Goal: Information Seeking & Learning: Learn about a topic

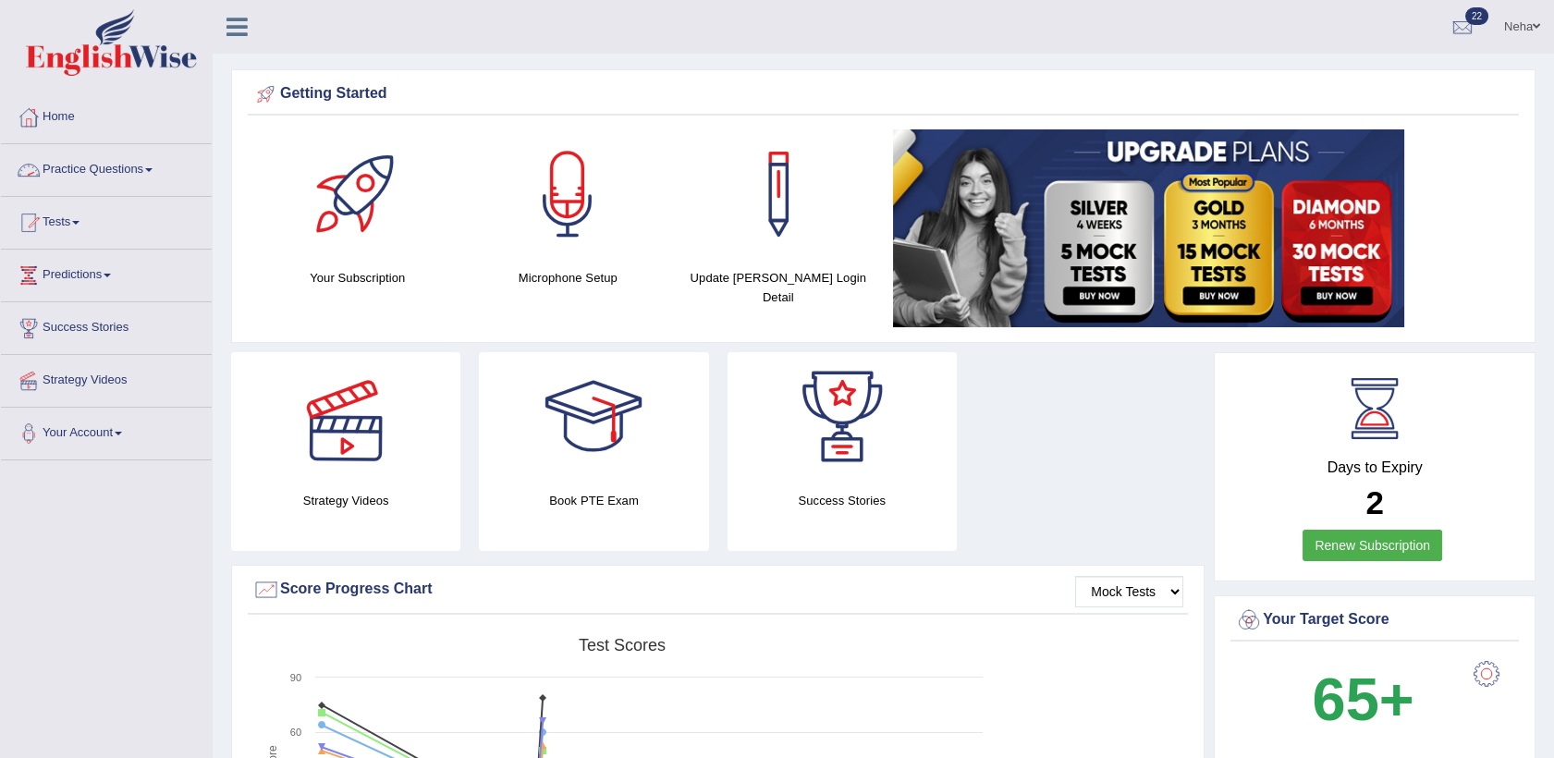
click at [133, 156] on link "Practice Questions" at bounding box center [106, 167] width 211 height 46
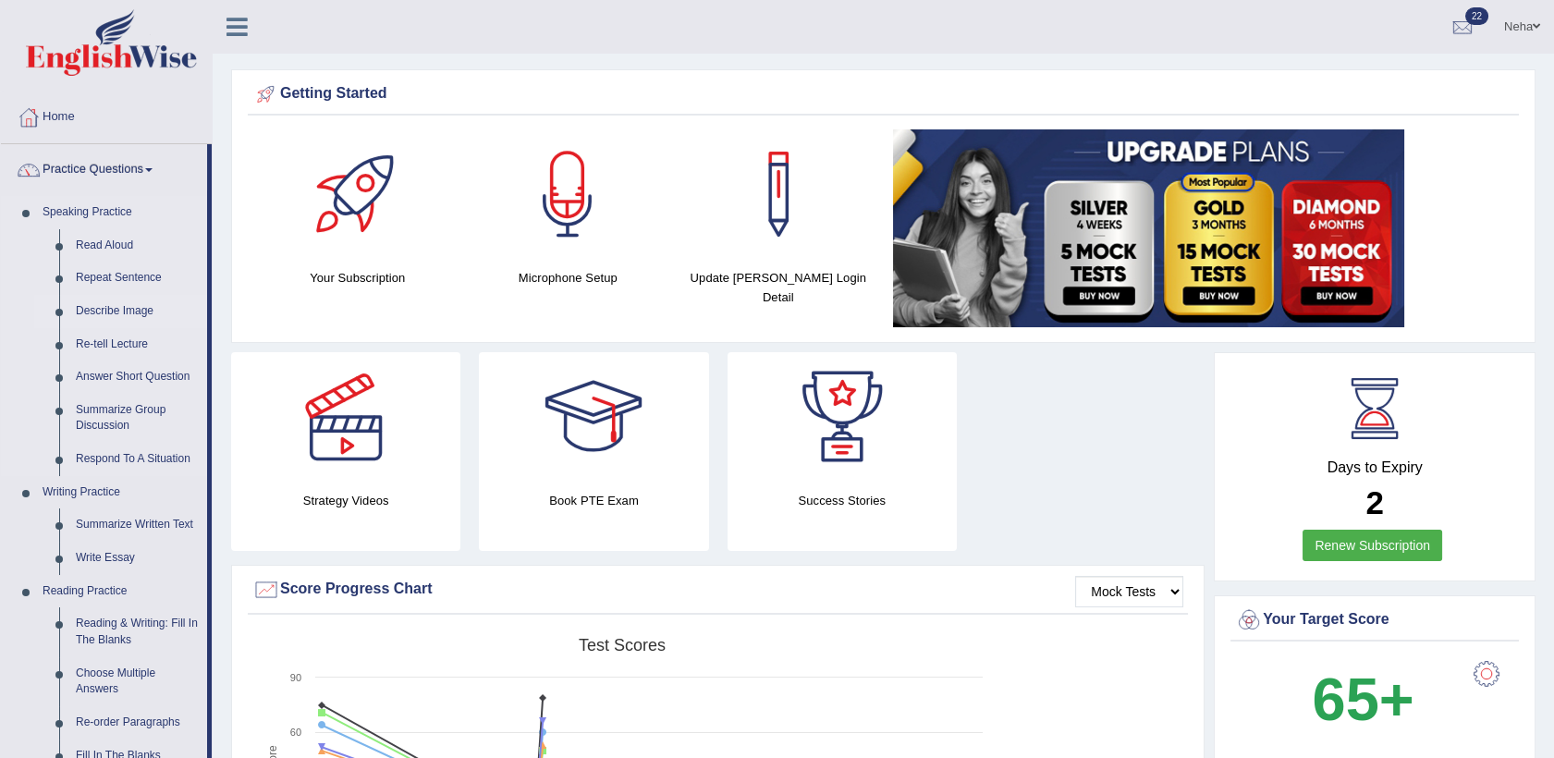
click at [116, 309] on link "Describe Image" at bounding box center [137, 311] width 140 height 33
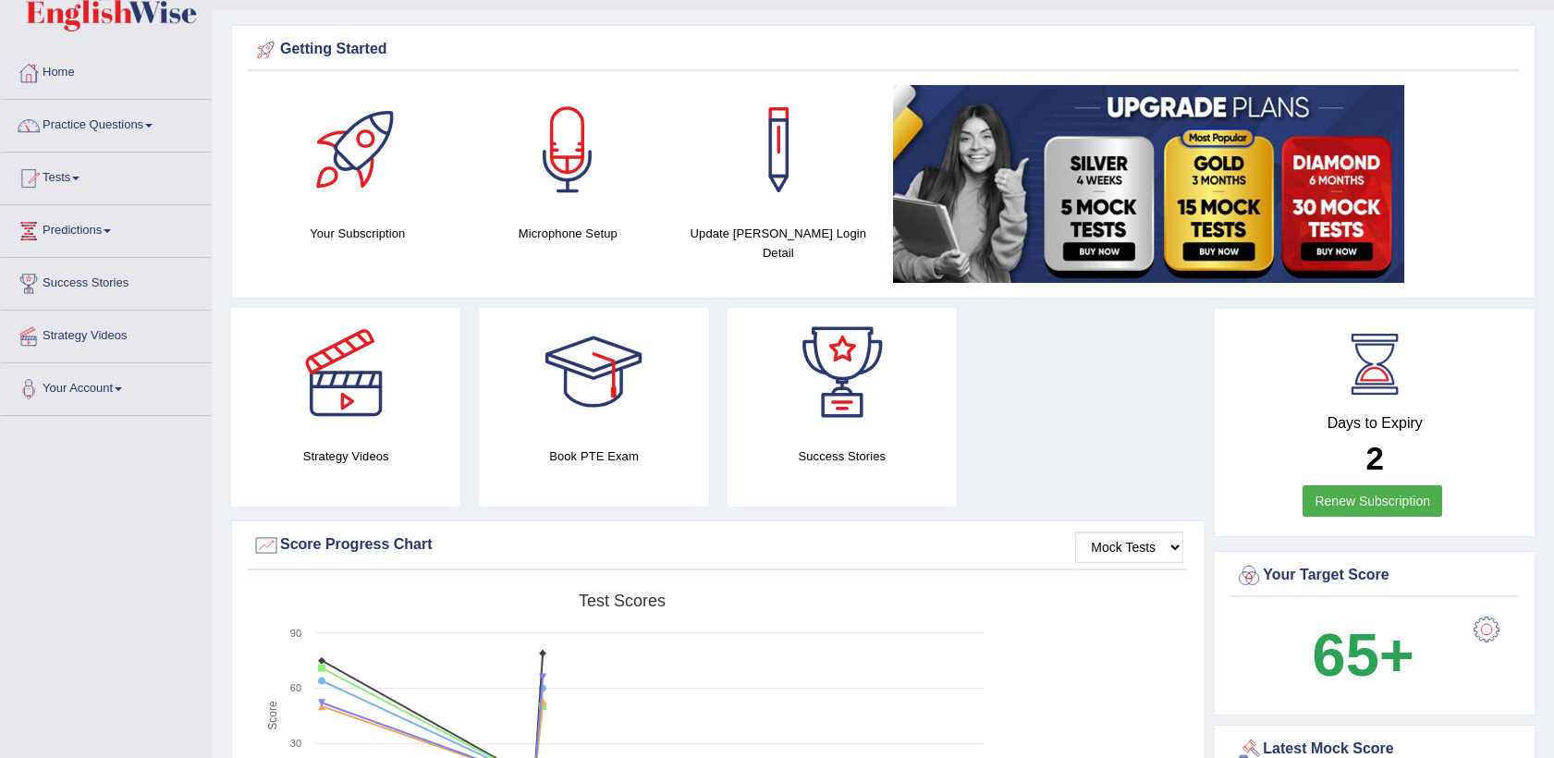
scroll to position [41, 0]
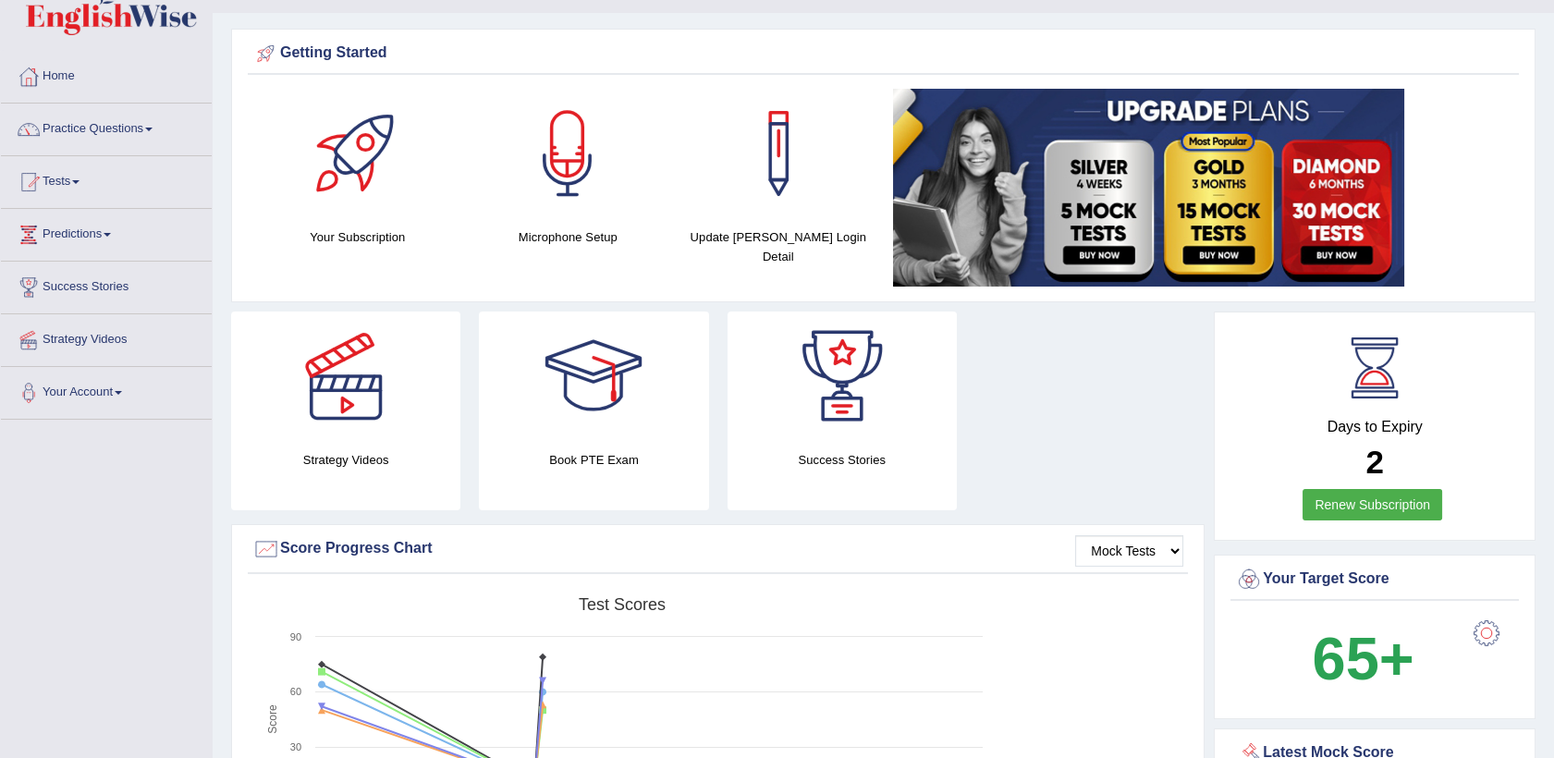
click at [1099, 631] on div "Created with Highcharts 7.1.2 Score Test scores Overall Speaking Writing Readin…" at bounding box center [718, 734] width 940 height 292
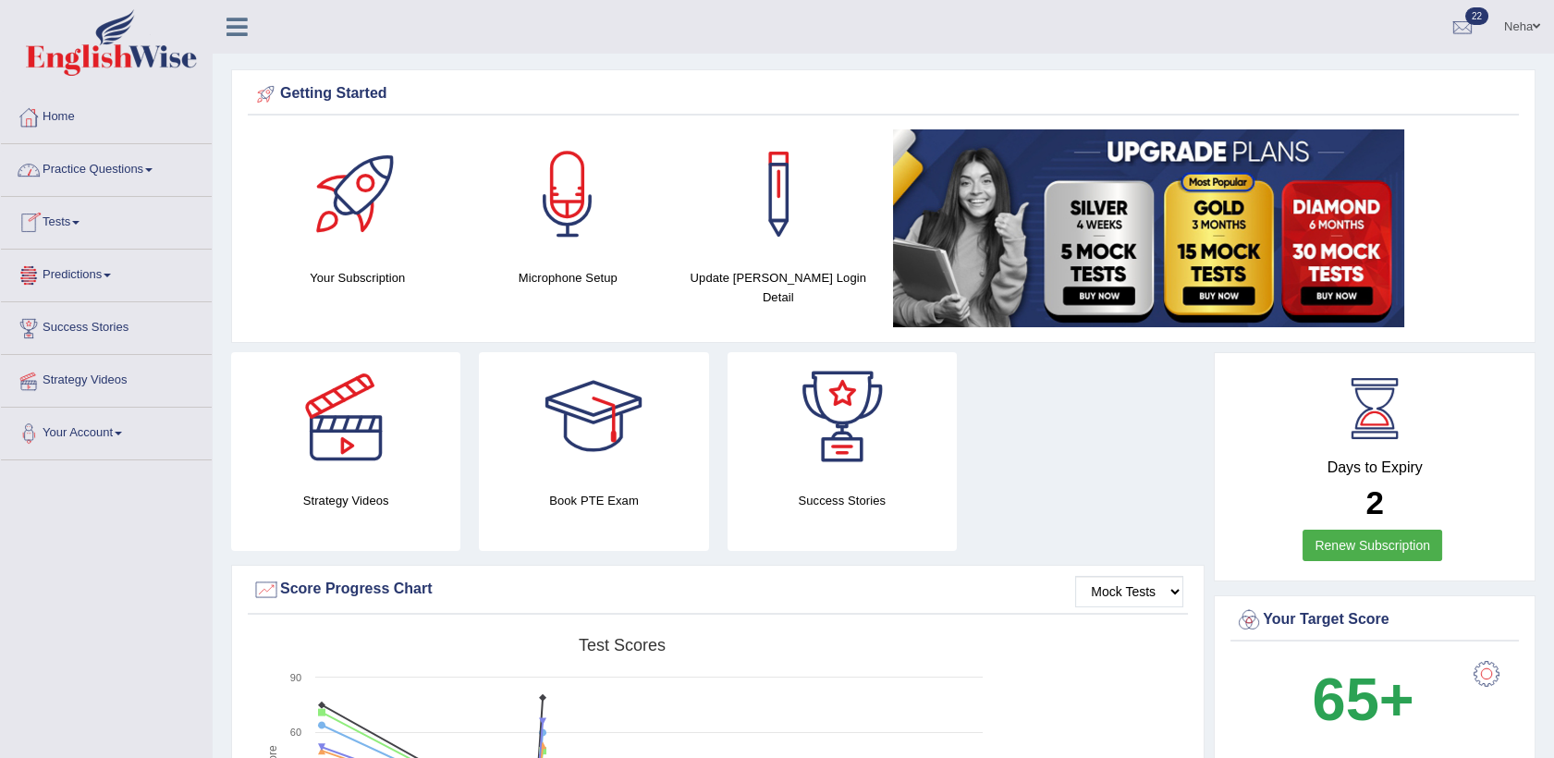
click at [113, 159] on link "Practice Questions" at bounding box center [106, 167] width 211 height 46
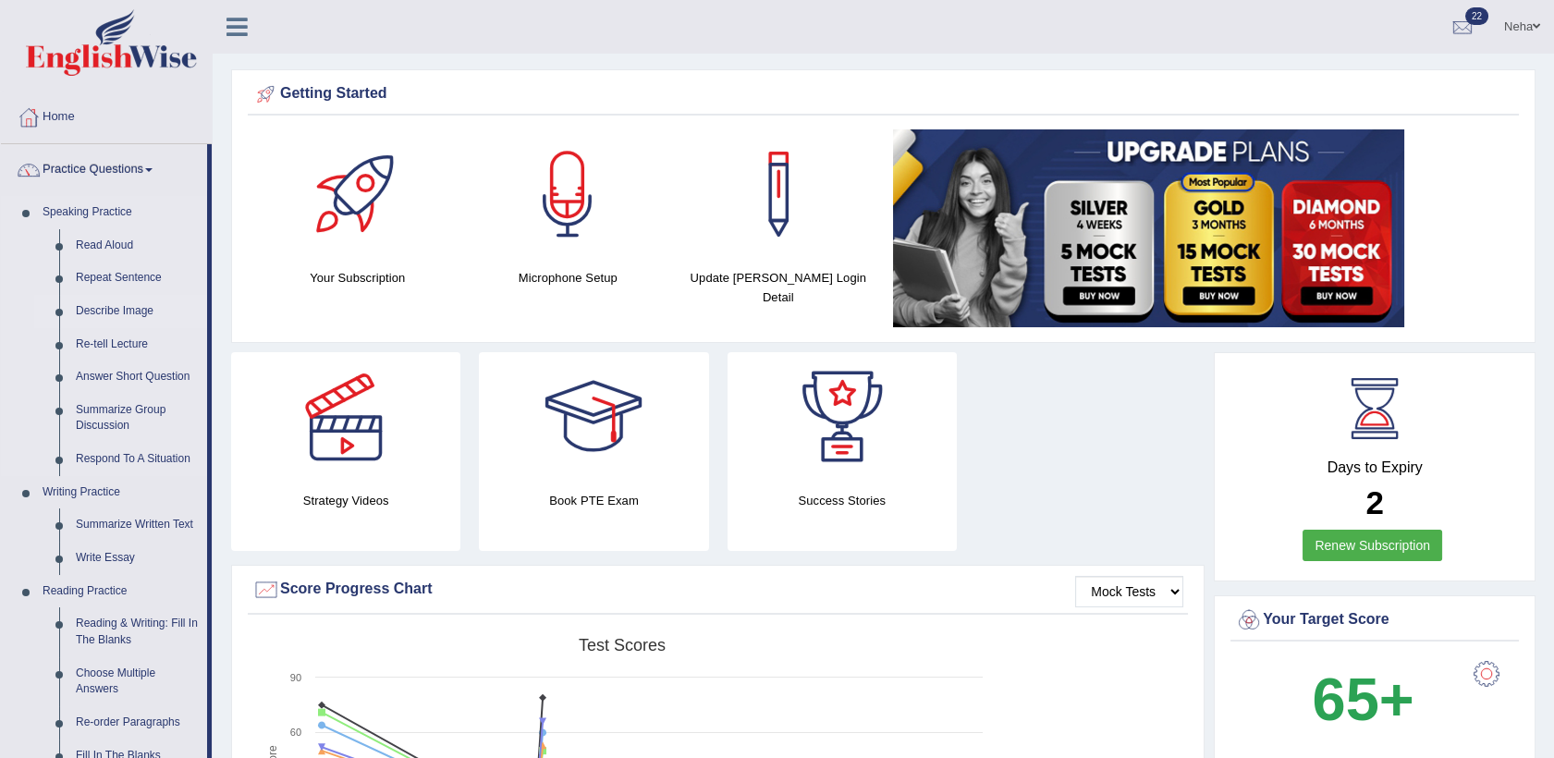
click at [115, 312] on link "Describe Image" at bounding box center [137, 311] width 140 height 33
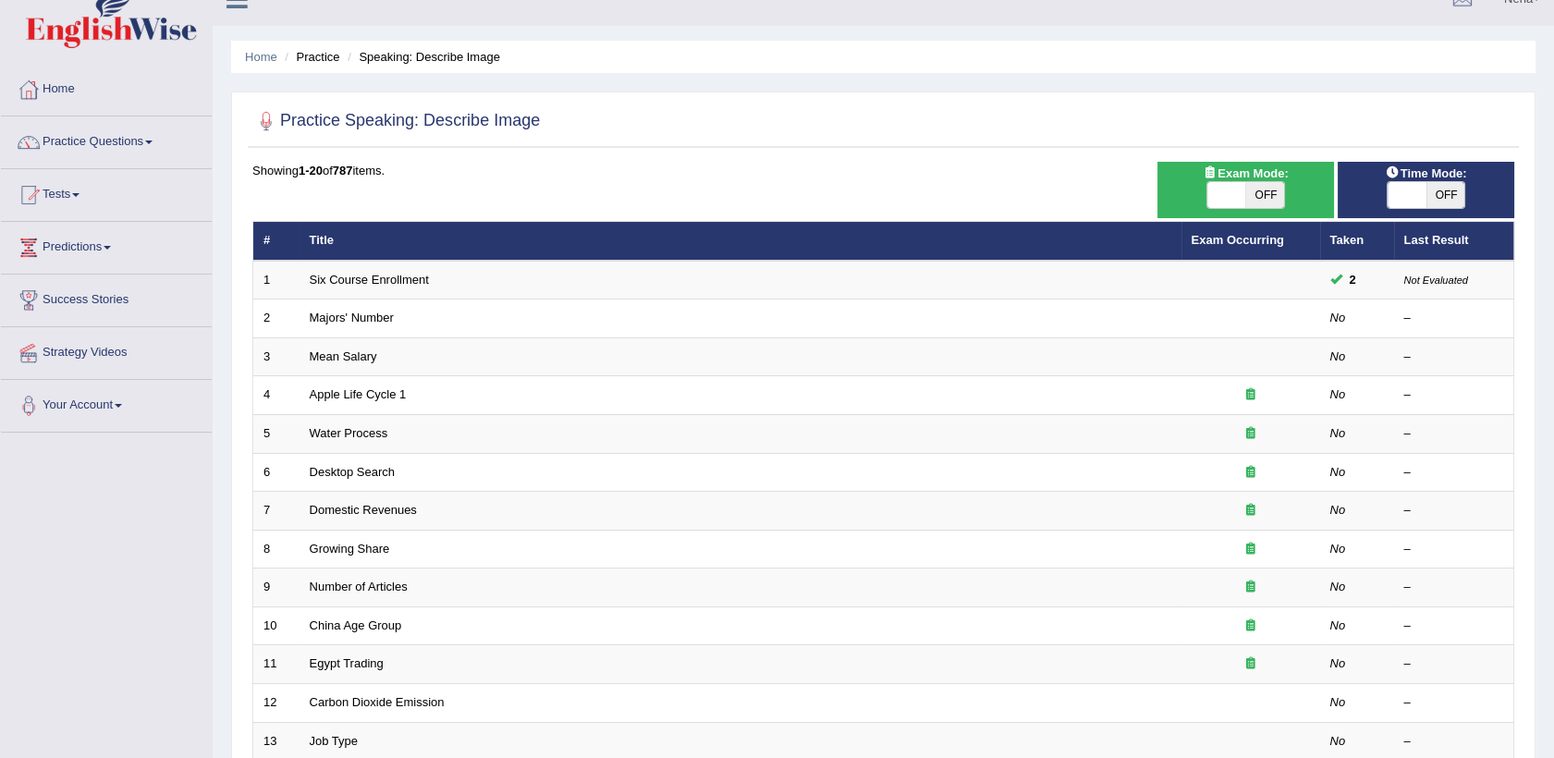
scroll to position [29, 0]
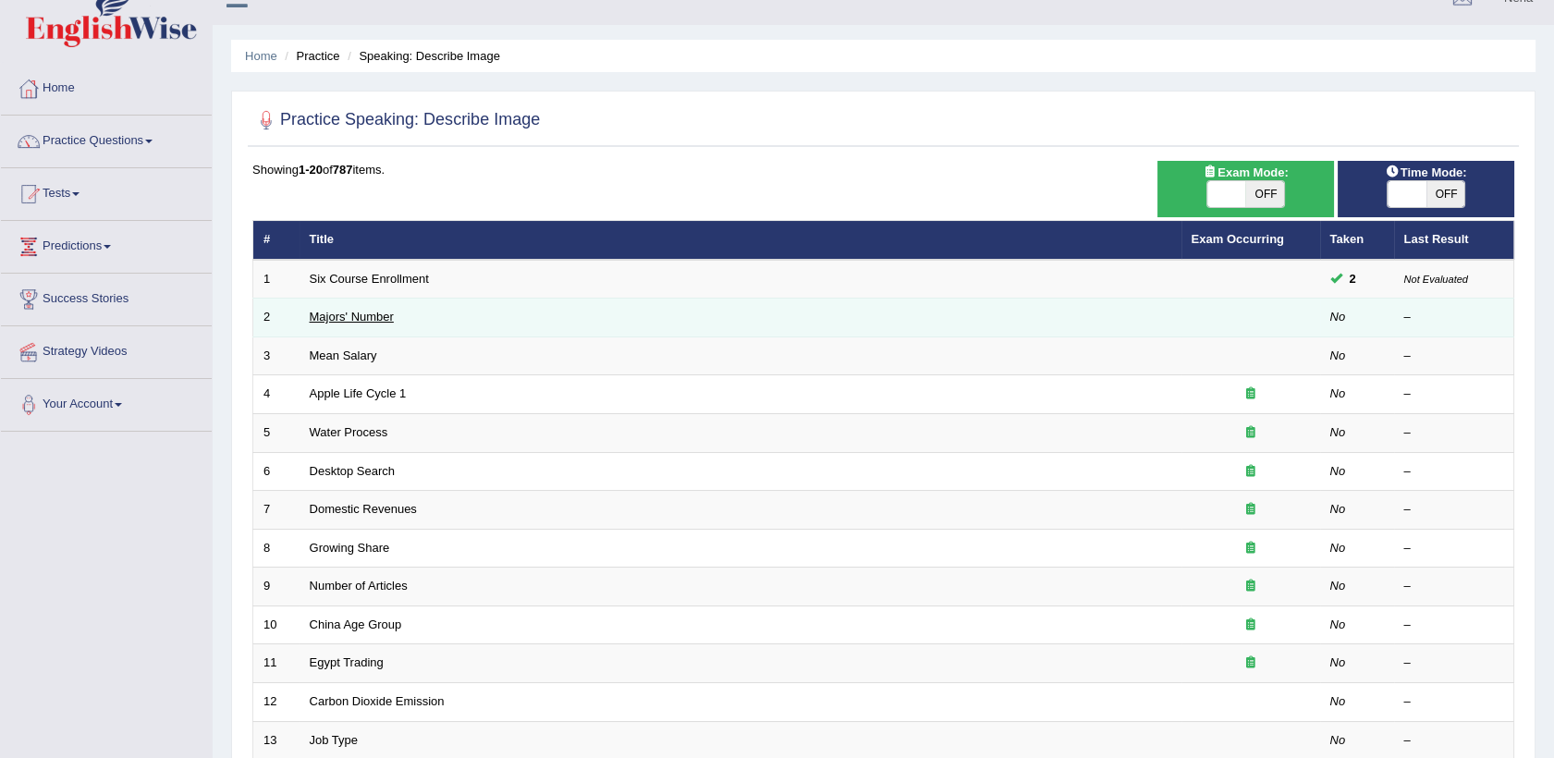
click at [363, 312] on link "Majors' Number" at bounding box center [352, 317] width 84 height 14
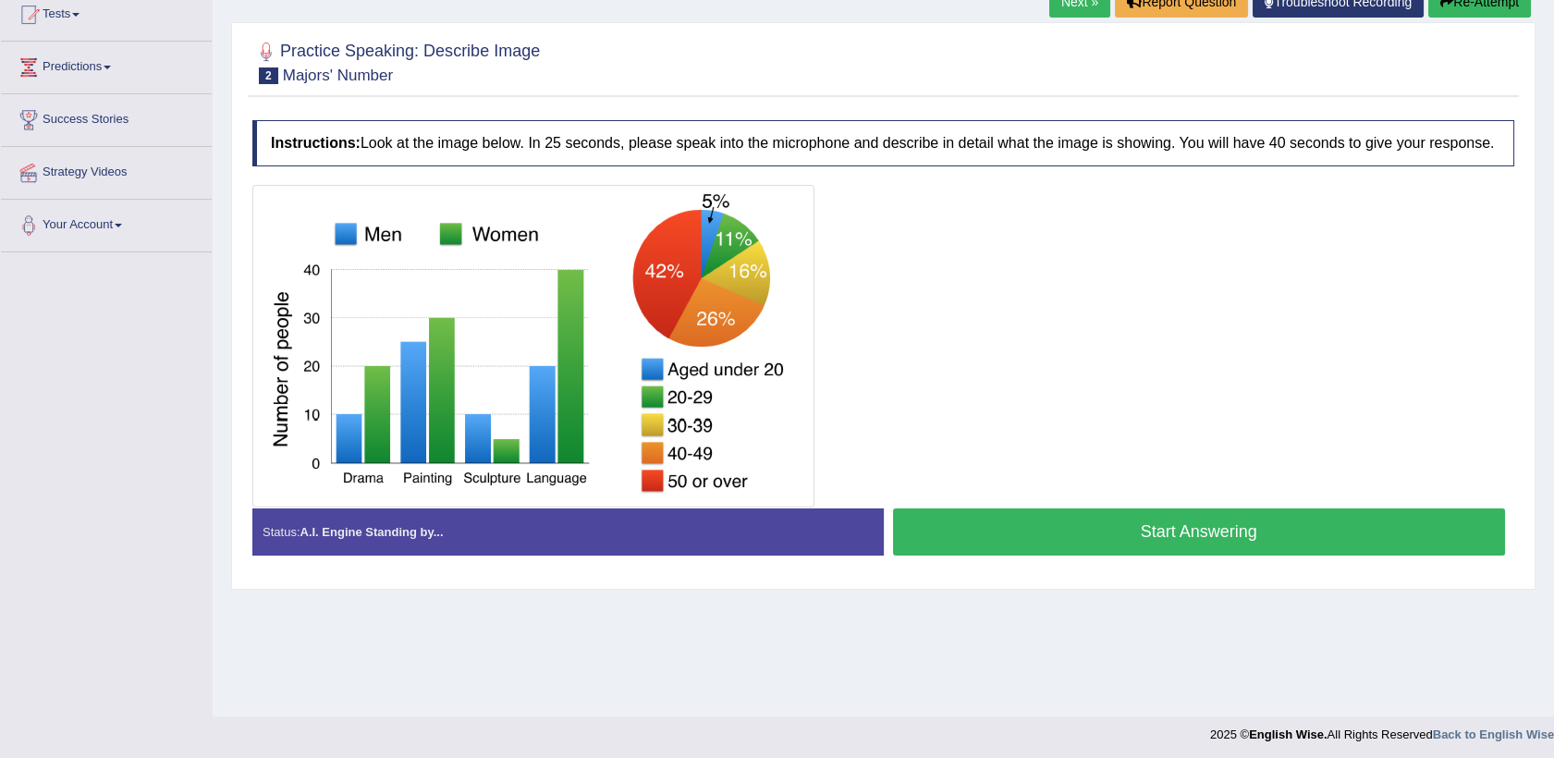
scroll to position [209, 0]
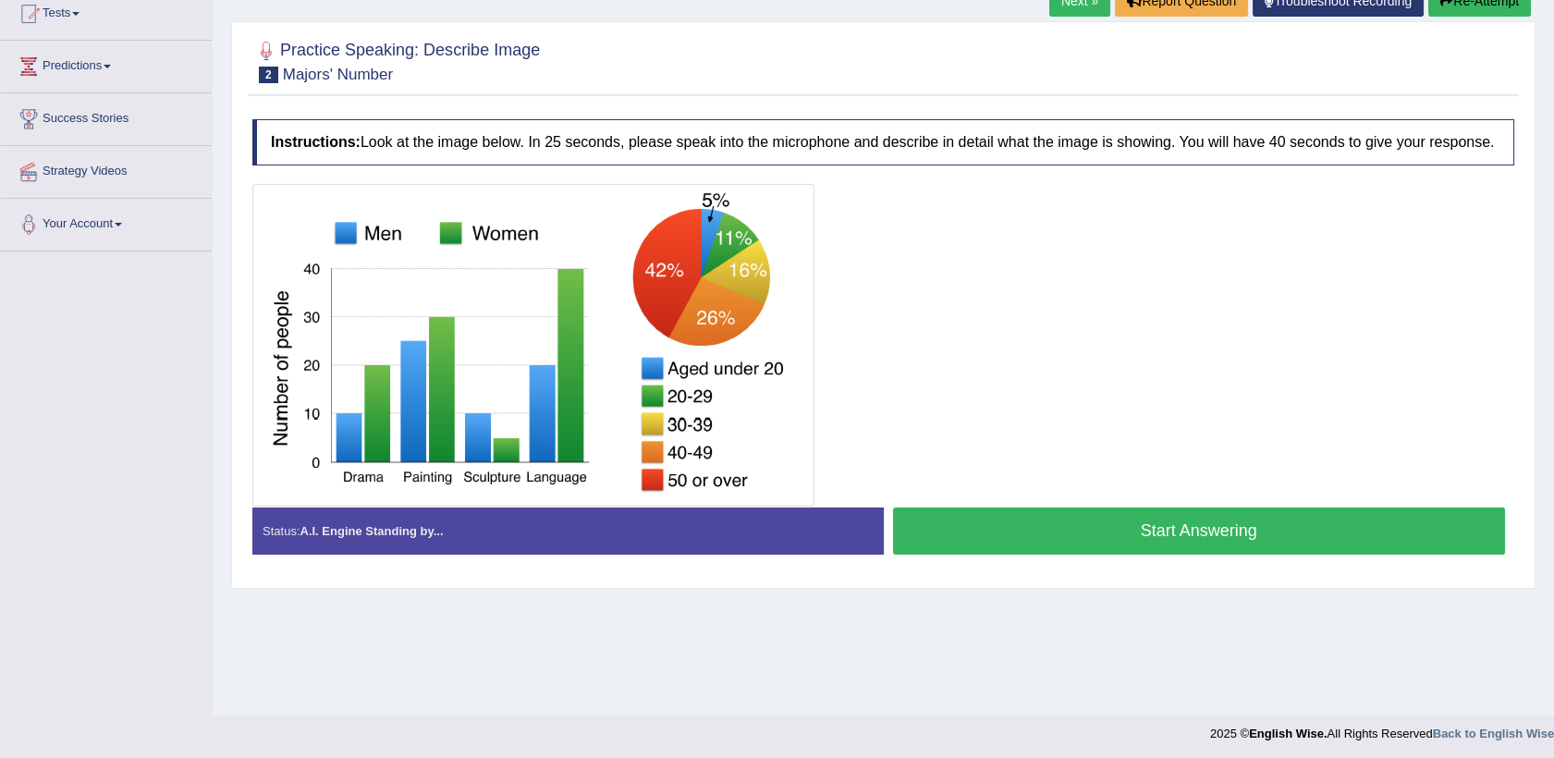
click at [1006, 534] on button "Start Answering" at bounding box center [1199, 531] width 613 height 47
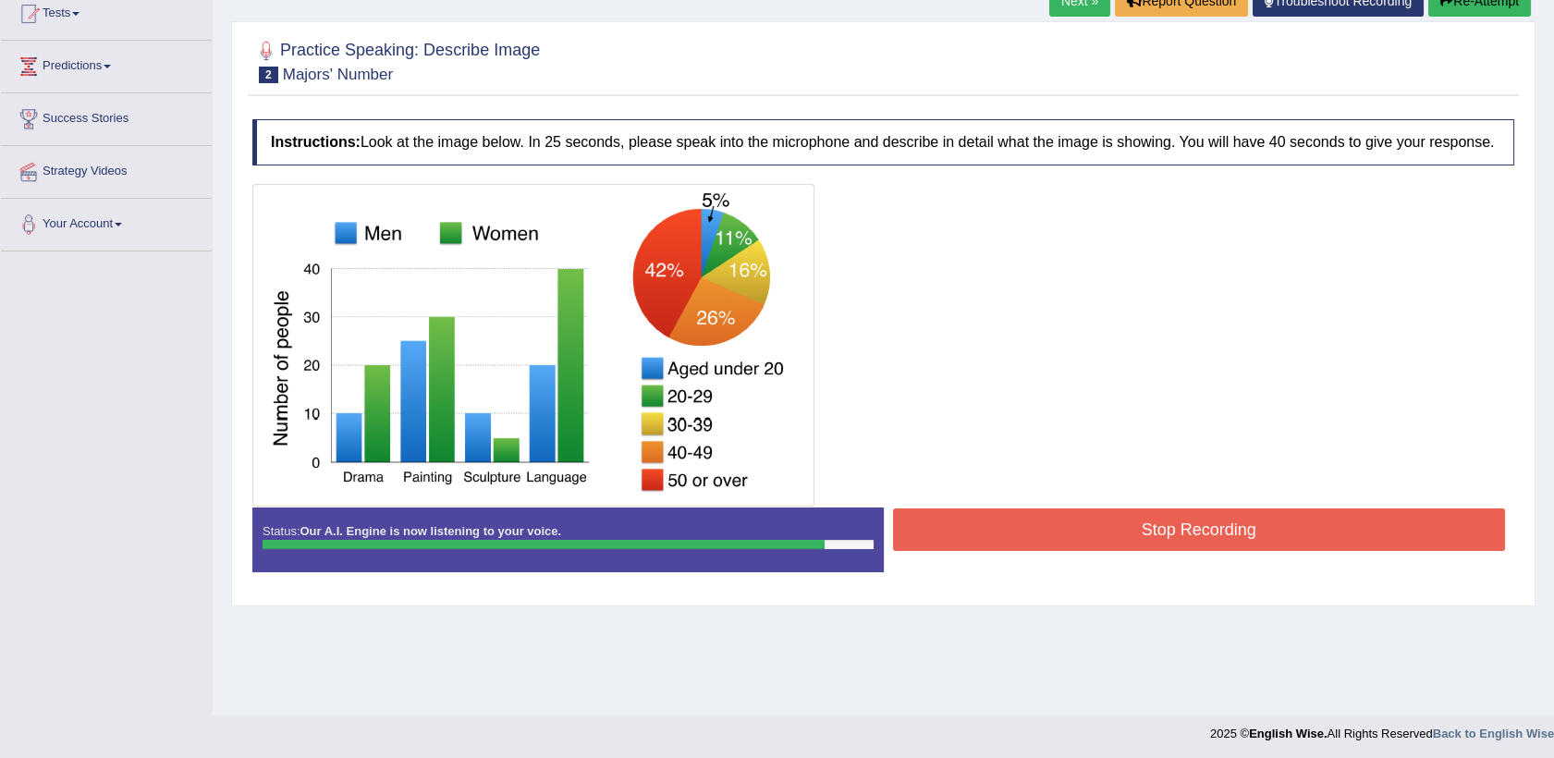
click at [1066, 537] on button "Stop Recording" at bounding box center [1199, 529] width 613 height 43
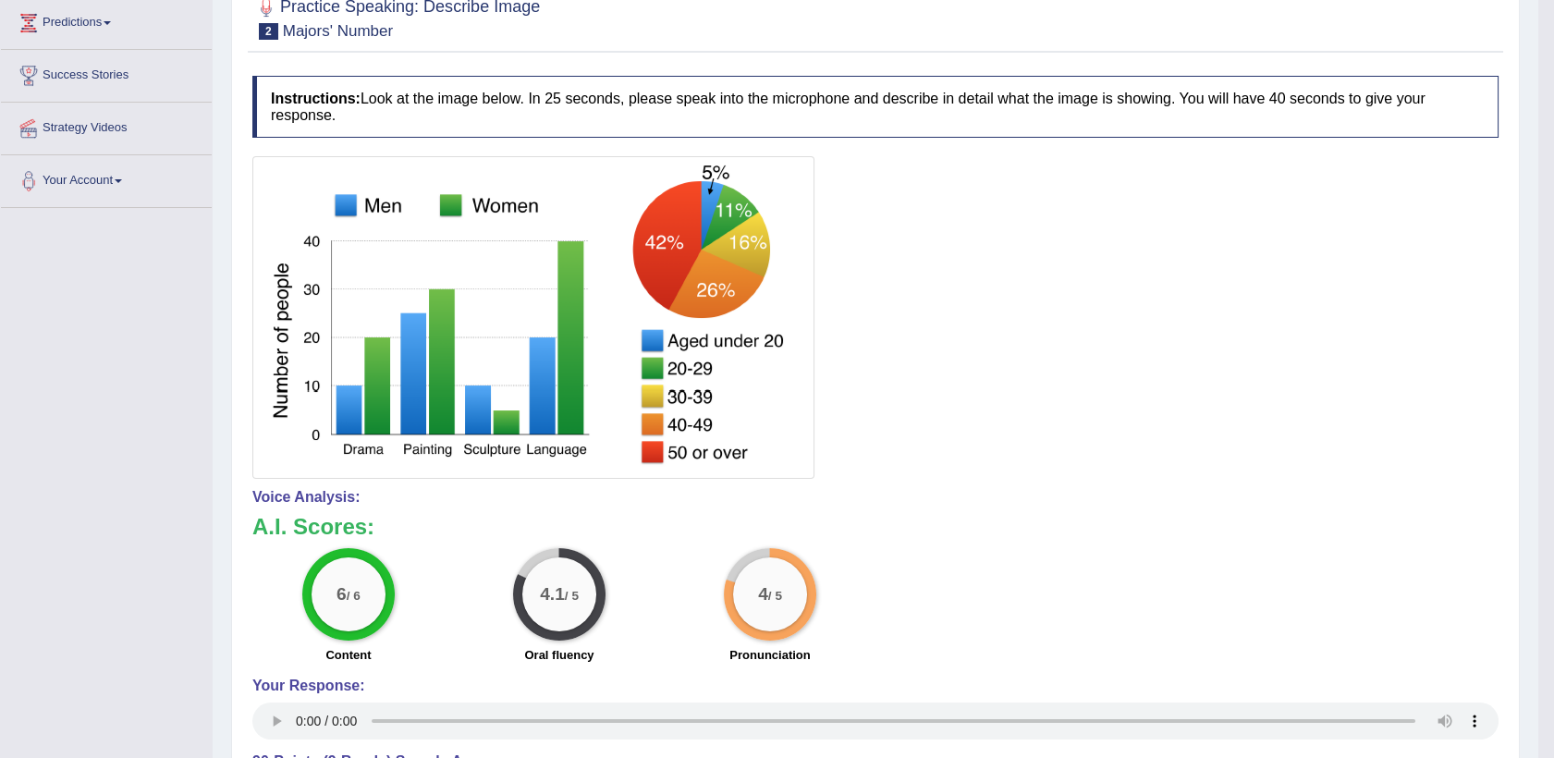
scroll to position [0, 0]
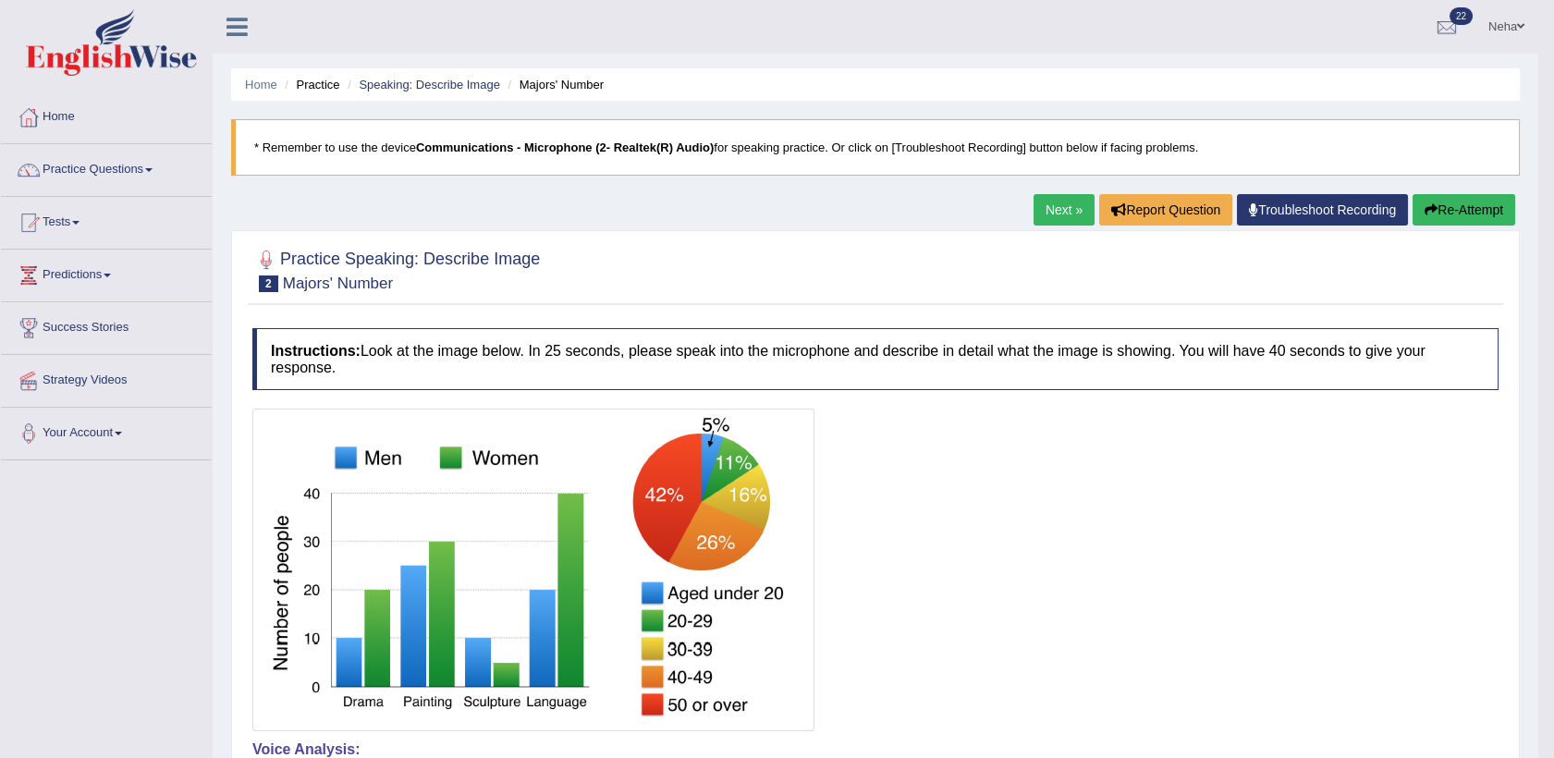
click at [1456, 196] on button "Re-Attempt" at bounding box center [1464, 209] width 103 height 31
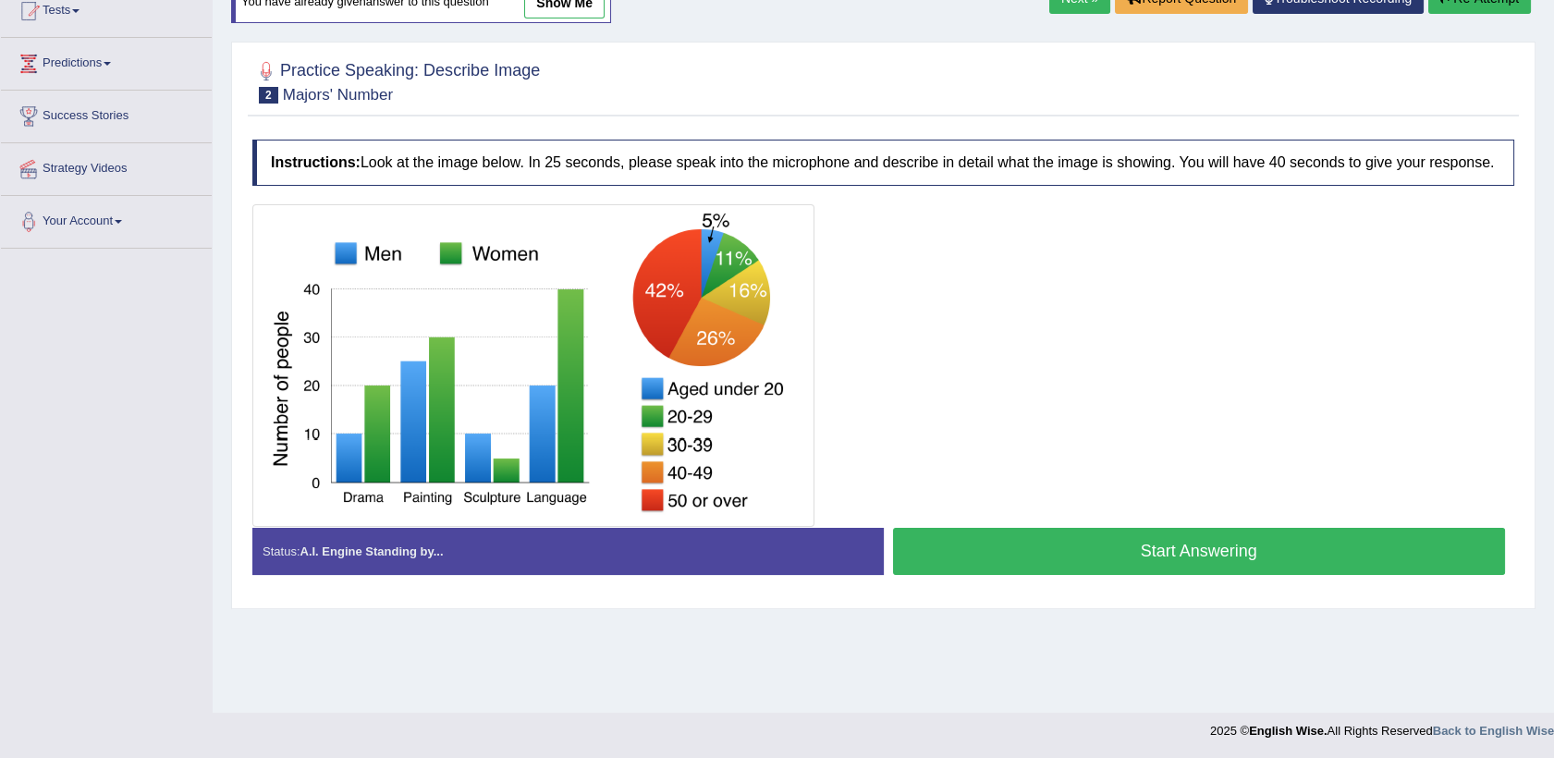
click at [1015, 549] on button "Start Answering" at bounding box center [1199, 551] width 613 height 47
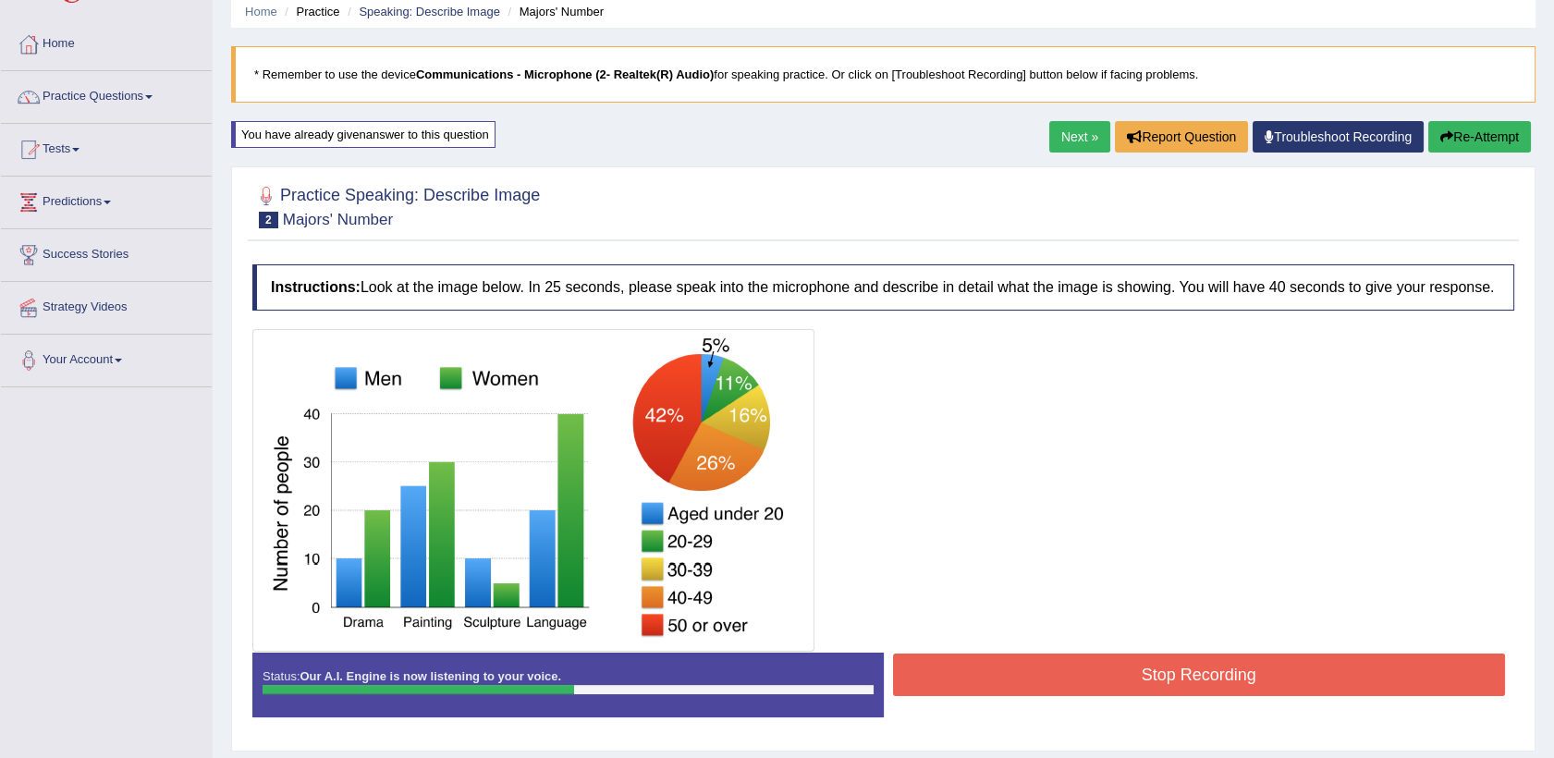
scroll to position [72, 0]
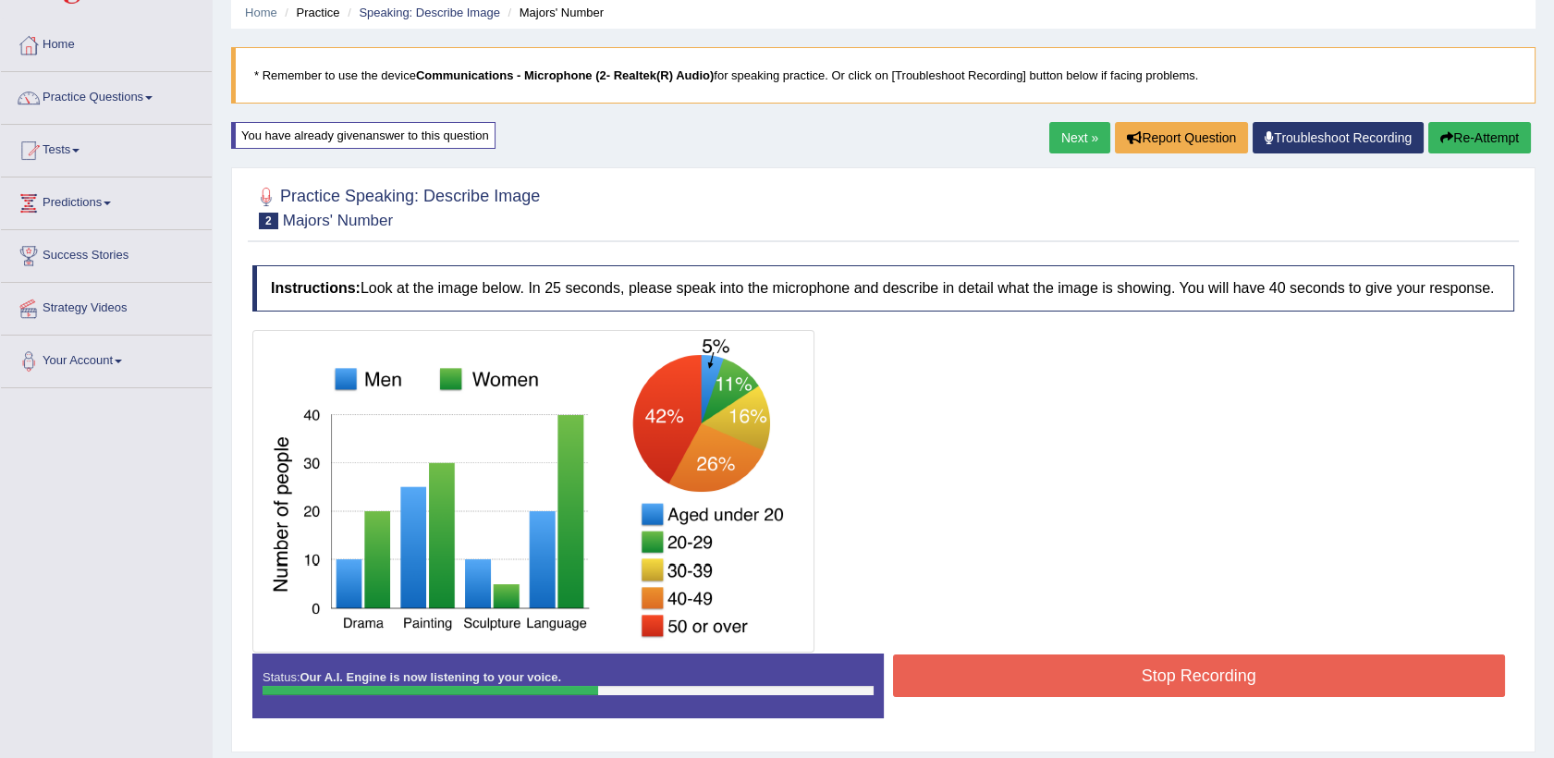
click at [1483, 135] on button "Re-Attempt" at bounding box center [1479, 137] width 103 height 31
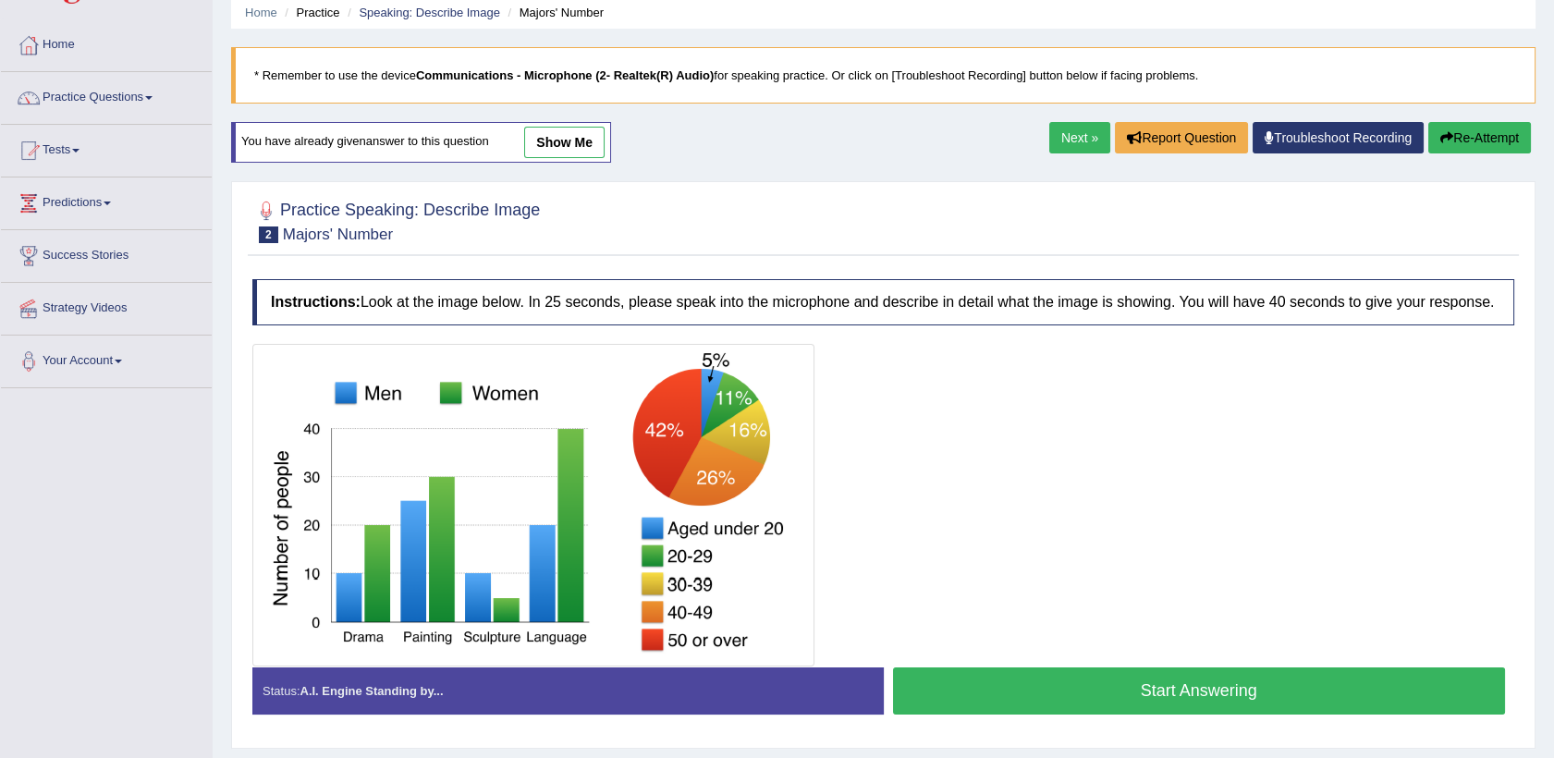
click at [1107, 684] on button "Start Answering" at bounding box center [1199, 691] width 613 height 47
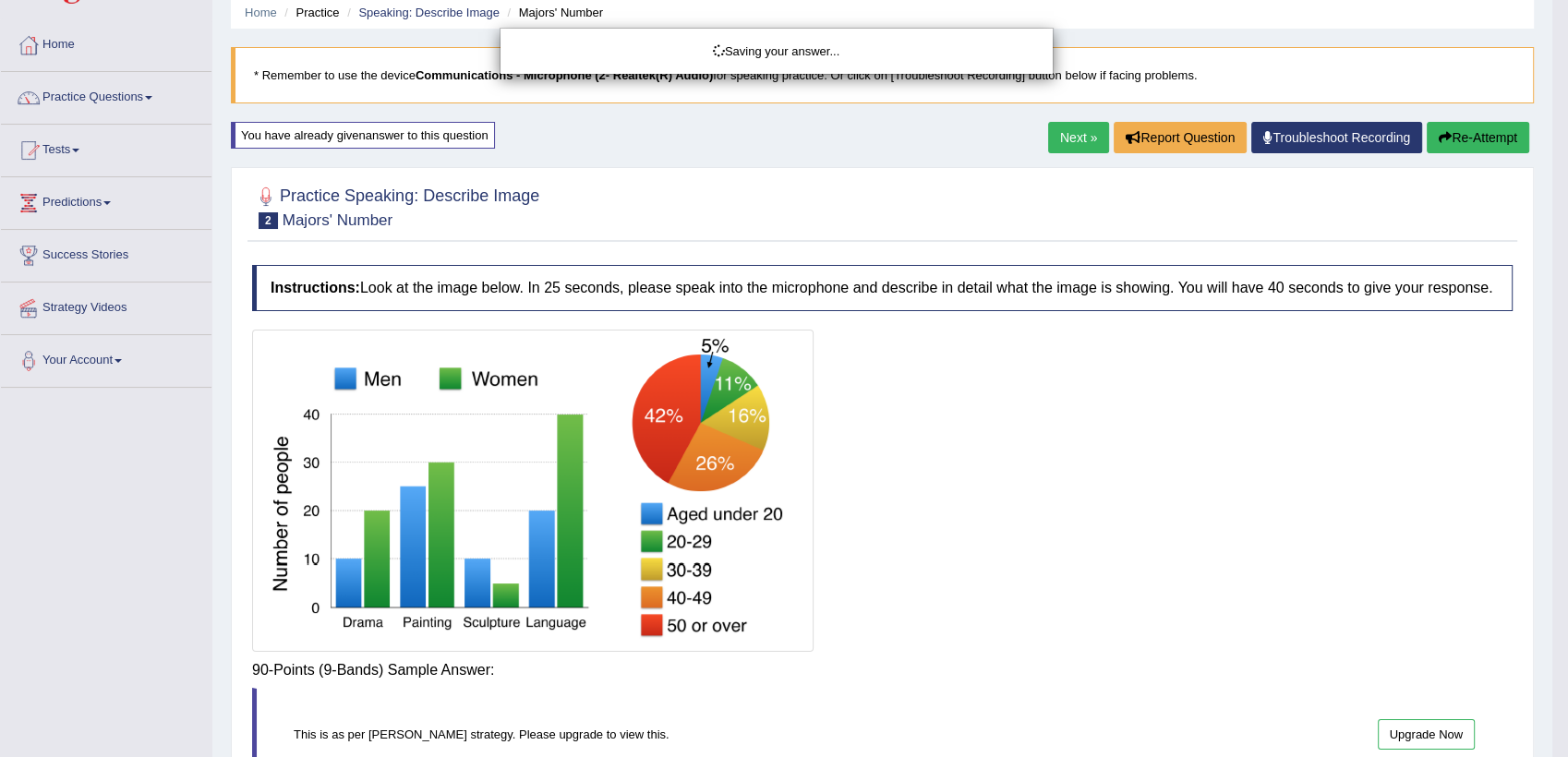
click at [1285, 677] on body "Toggle navigation Home Practice Questions Speaking Practice Read Aloud Repeat S…" at bounding box center [784, 307] width 1568 height 757
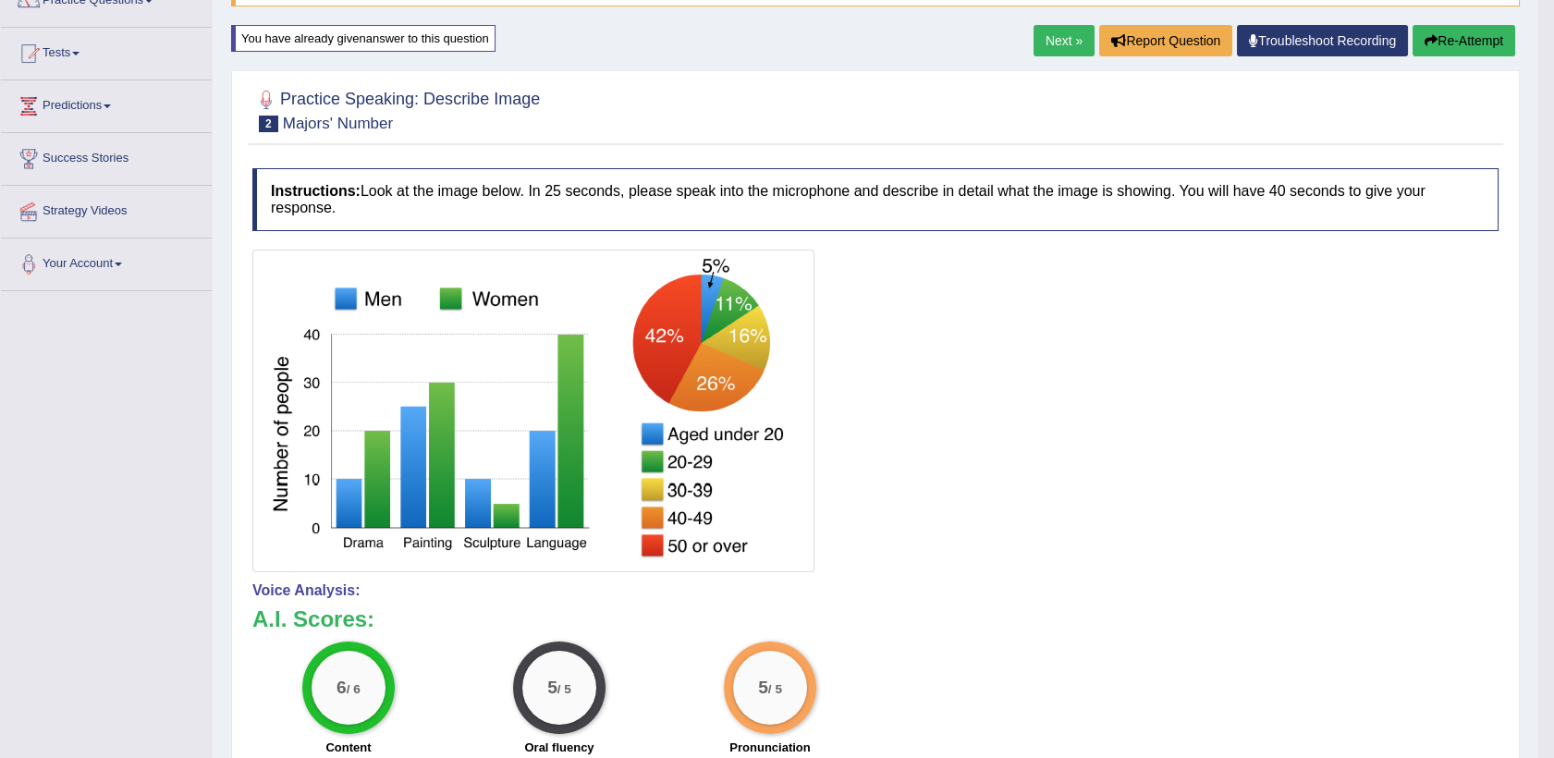
scroll to position [168, 0]
click at [1070, 33] on link "Next »" at bounding box center [1064, 41] width 61 height 31
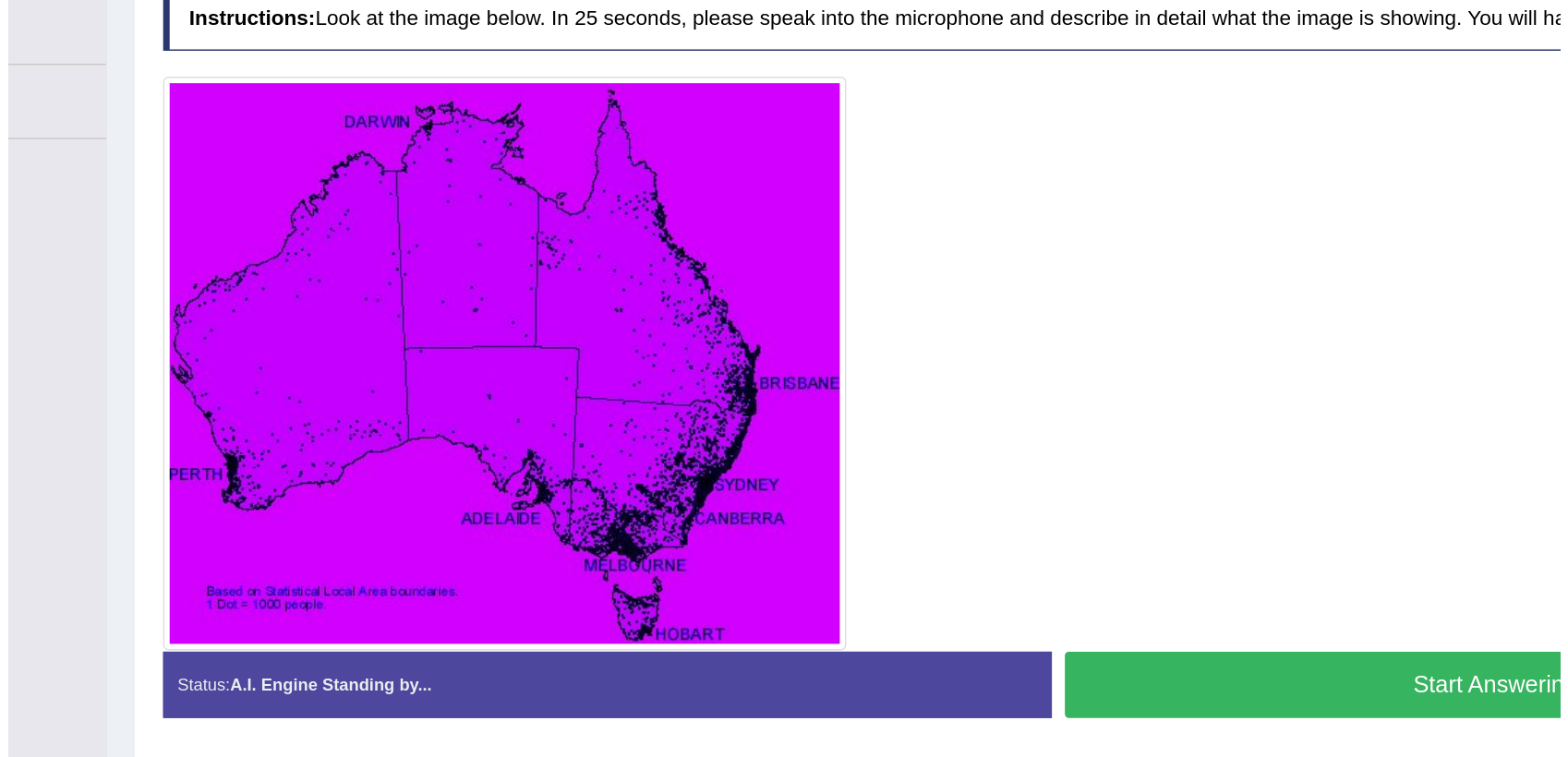
scroll to position [212, 0]
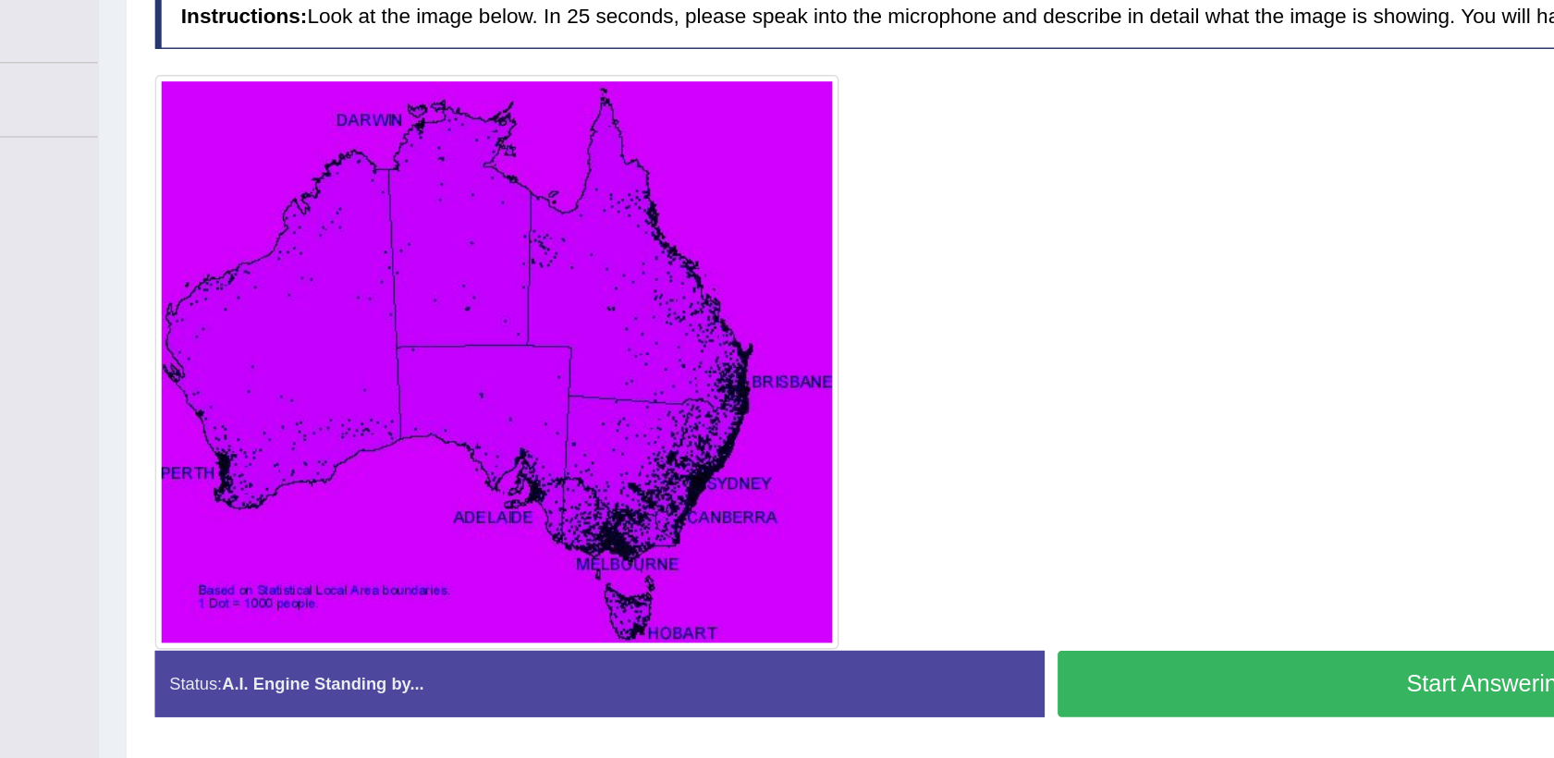
click at [936, 626] on button "Start Answering" at bounding box center [1199, 636] width 613 height 47
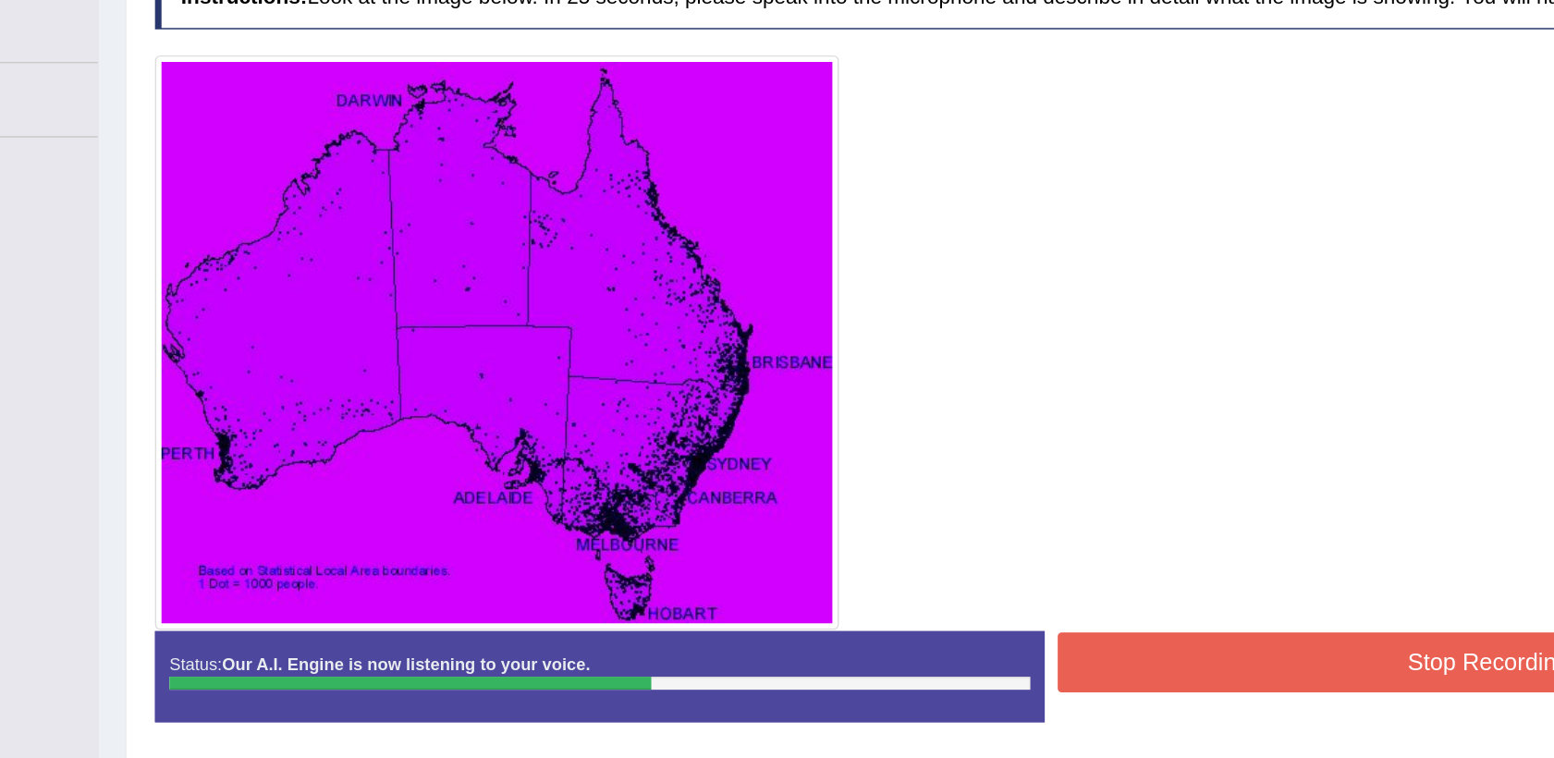
click at [936, 626] on button "Stop Recording" at bounding box center [1199, 621] width 613 height 43
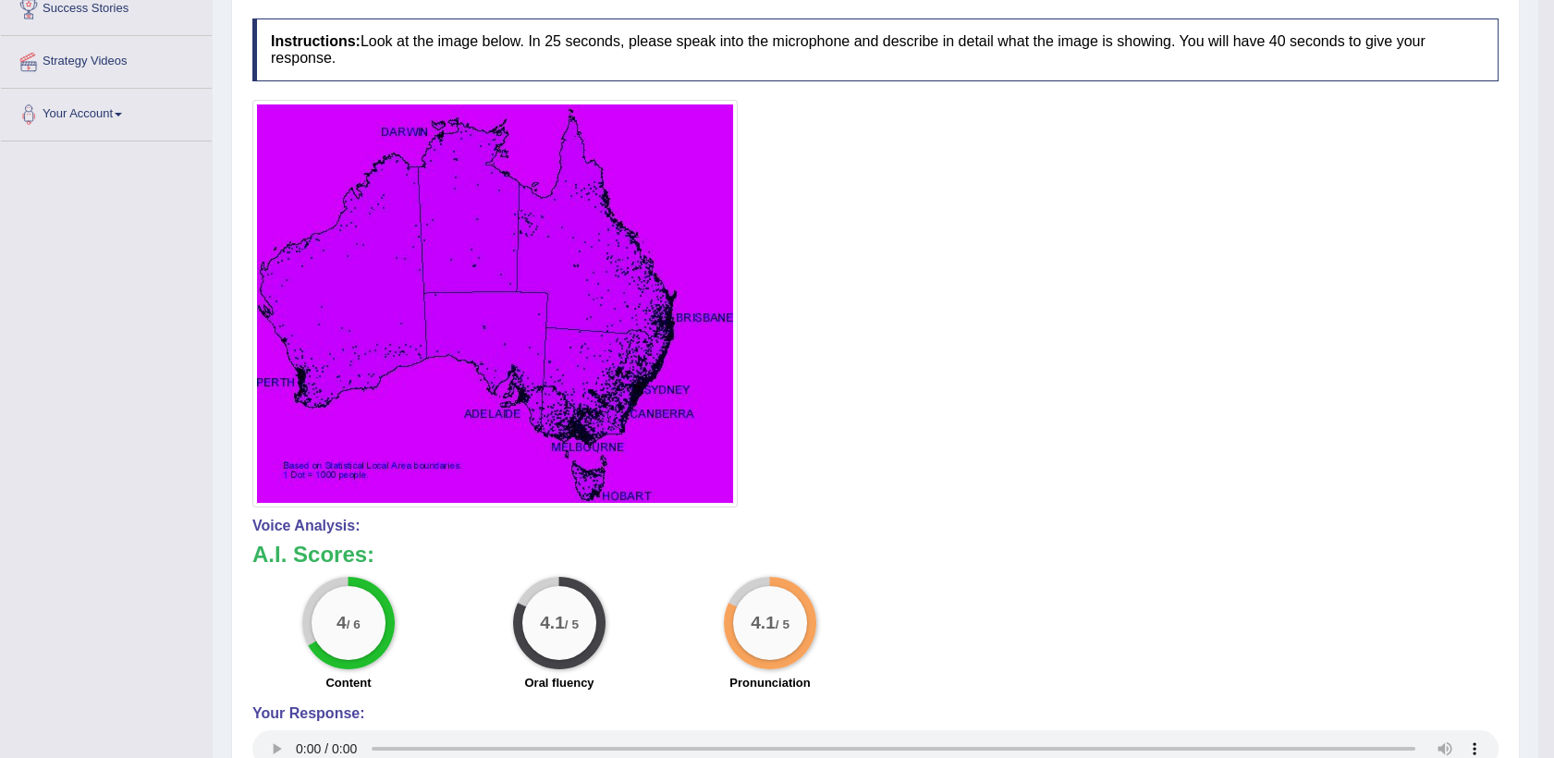
scroll to position [316, 0]
